Goal: Task Accomplishment & Management: Manage account settings

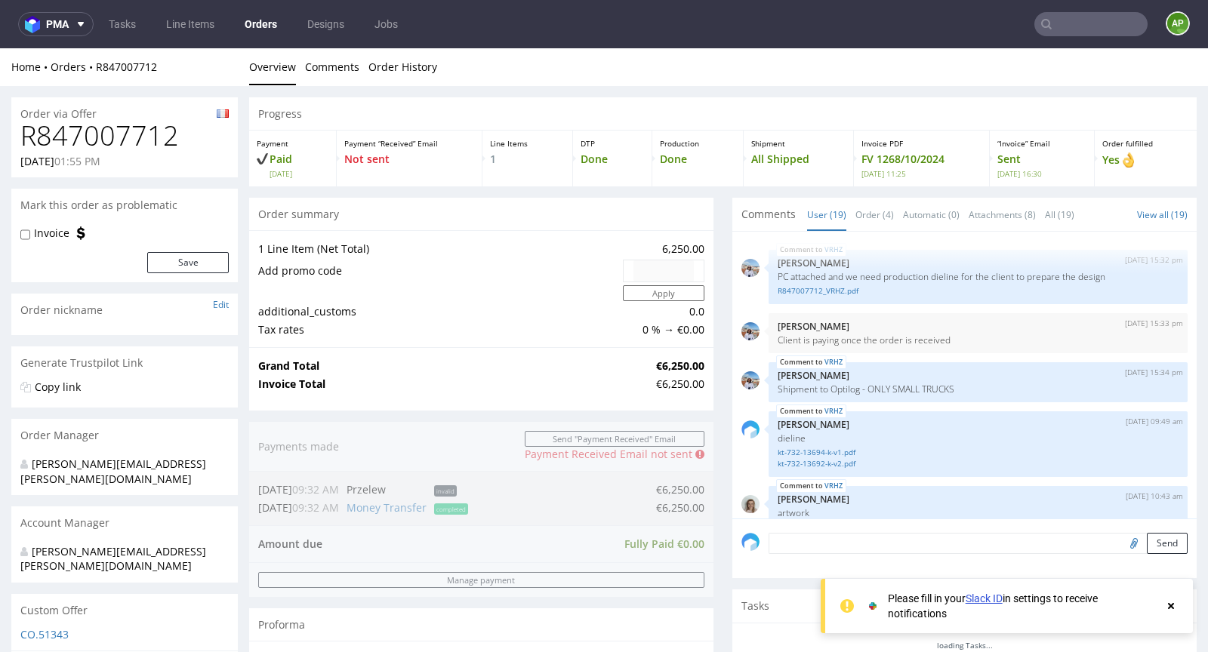
scroll to position [1103, 0]
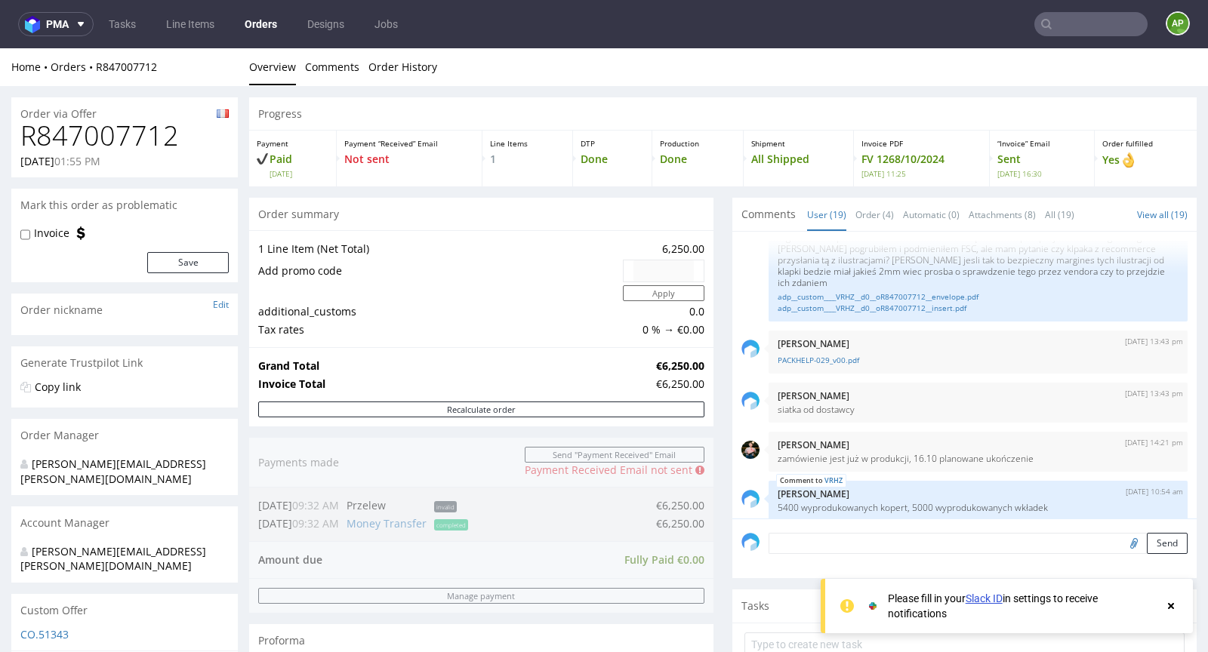
click at [1073, 20] on input "text" at bounding box center [1091, 24] width 113 height 24
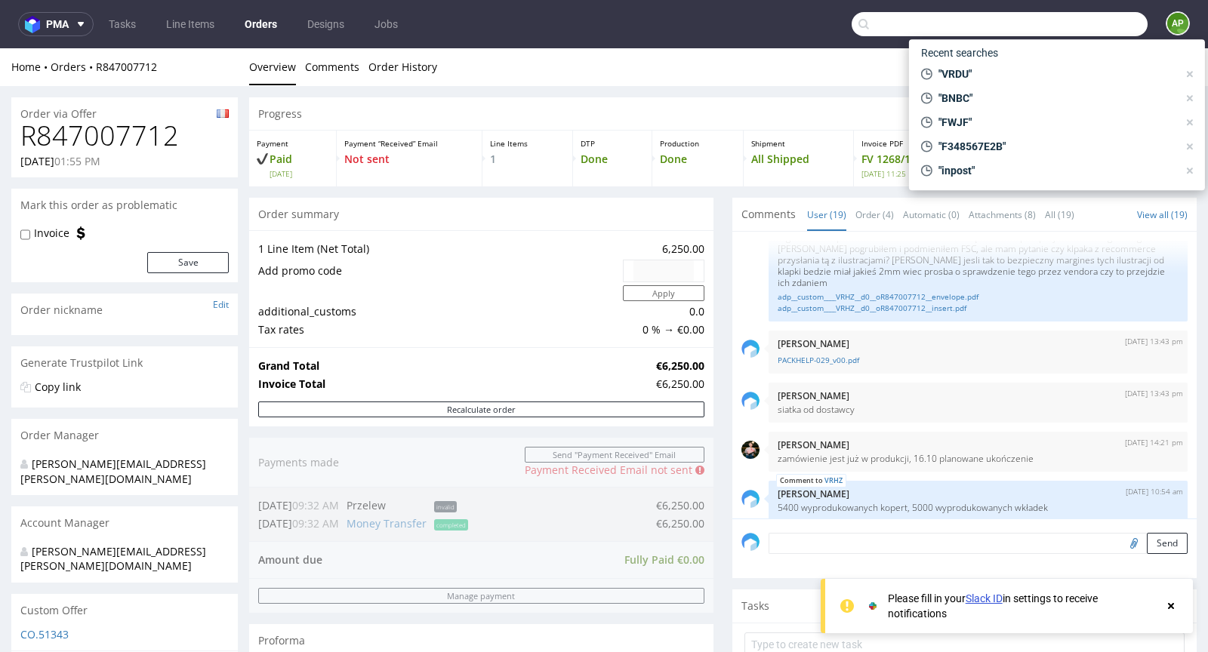
paste input "F6E98620D2"
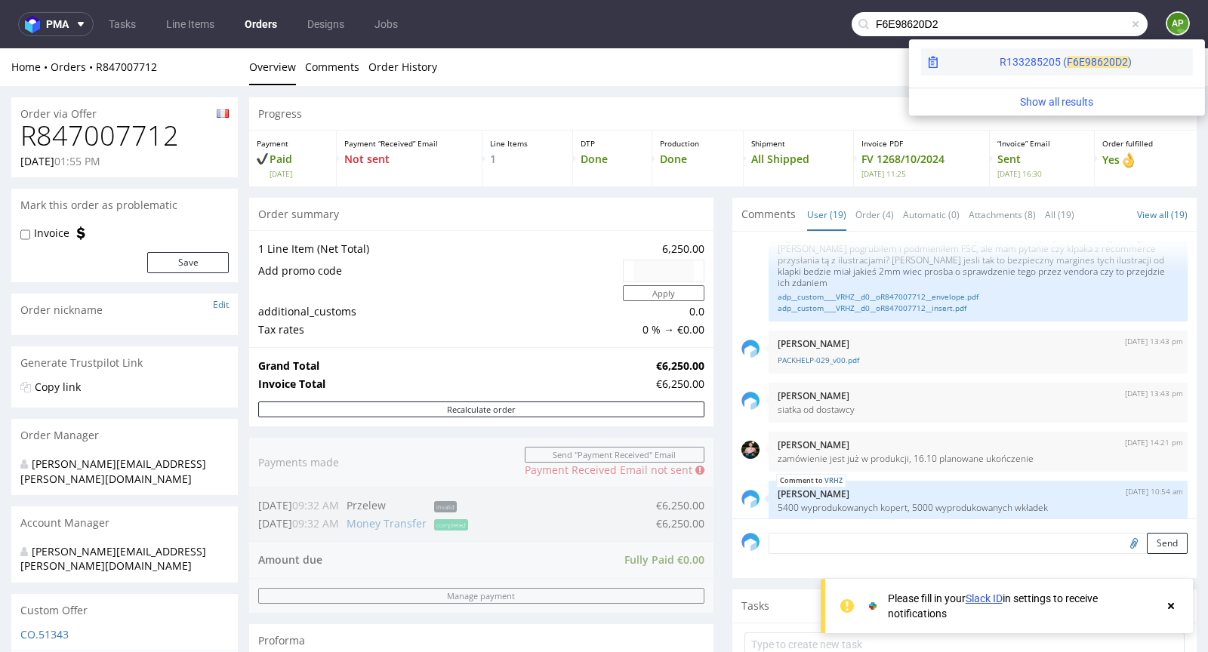
type input "F6E98620D2"
click at [1000, 69] on div "R133285205 ( F6E98" at bounding box center [1048, 61] width 97 height 15
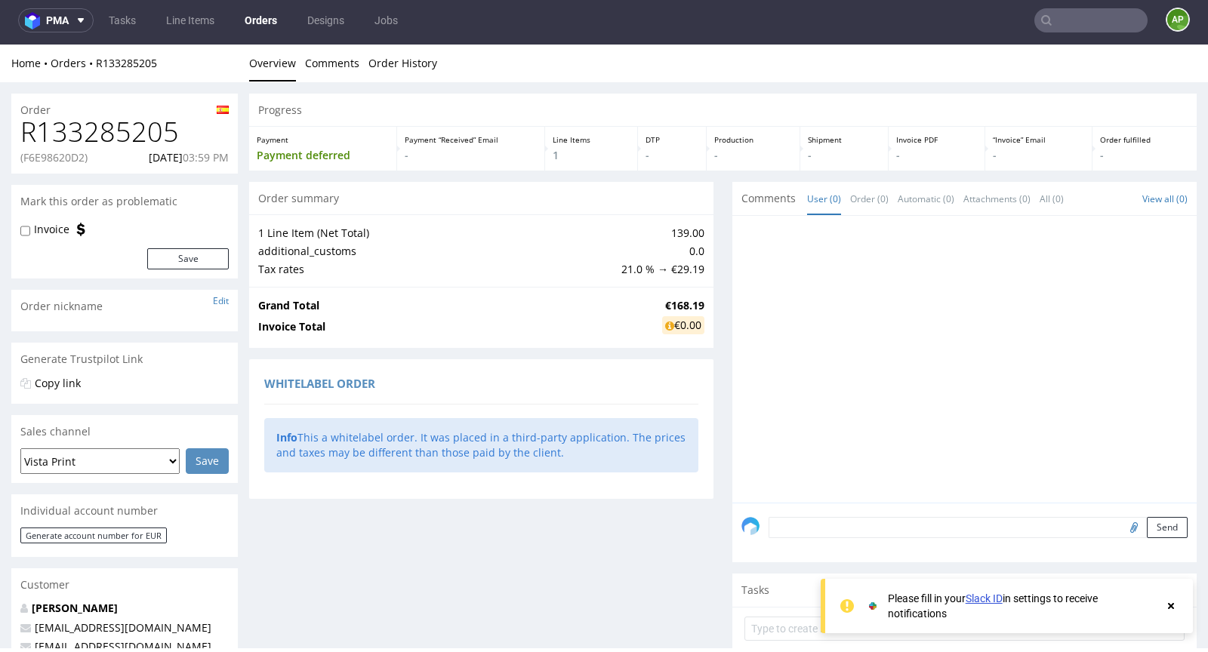
scroll to position [364, 0]
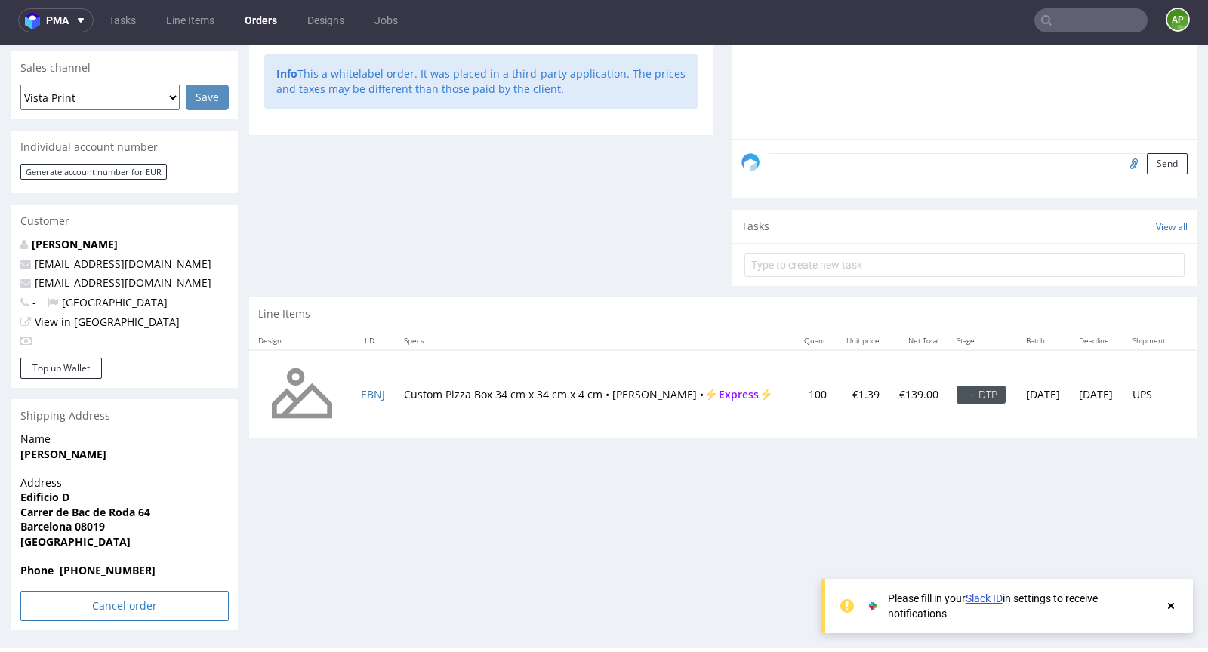
click at [114, 617] on input "Cancel order" at bounding box center [124, 606] width 208 height 30
click at [103, 563] on link "Yes" at bounding box center [101, 565] width 43 height 23
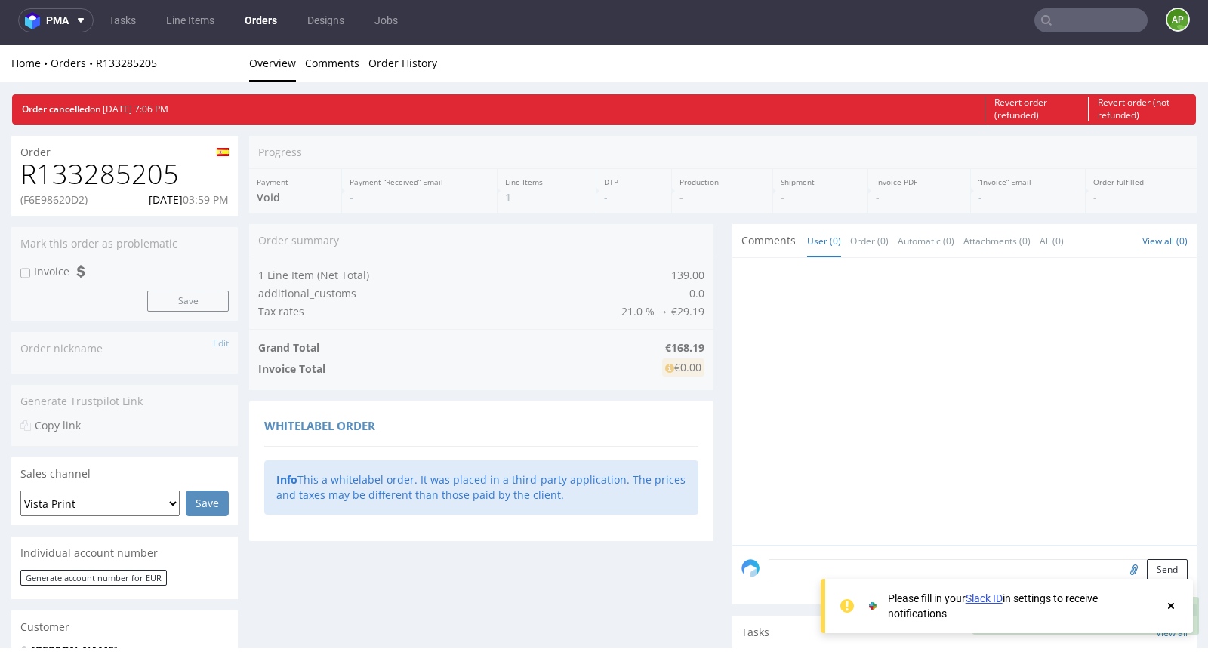
scroll to position [0, 0]
